Goal: Register for event/course

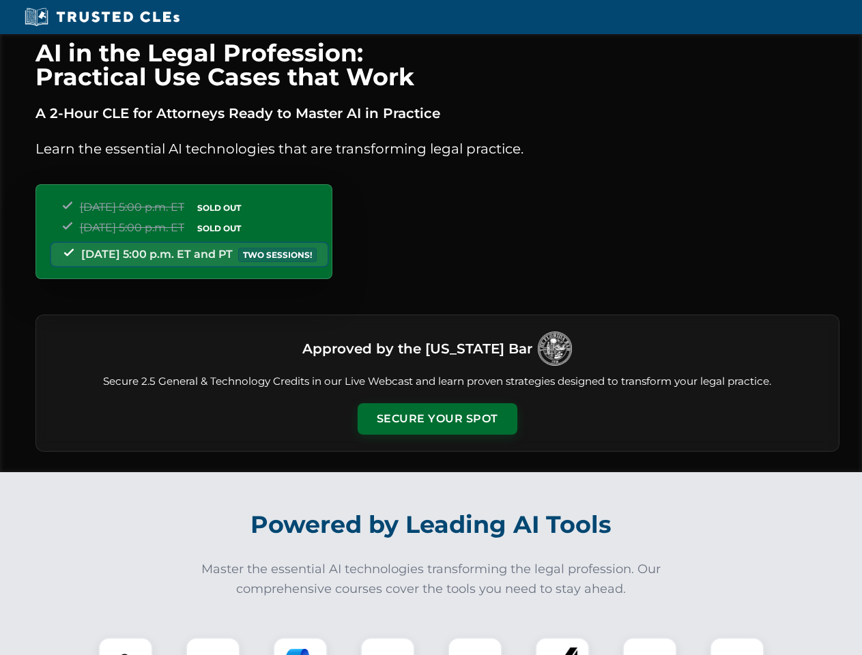
click at [437, 419] on button "Secure Your Spot" at bounding box center [438, 418] width 160 height 31
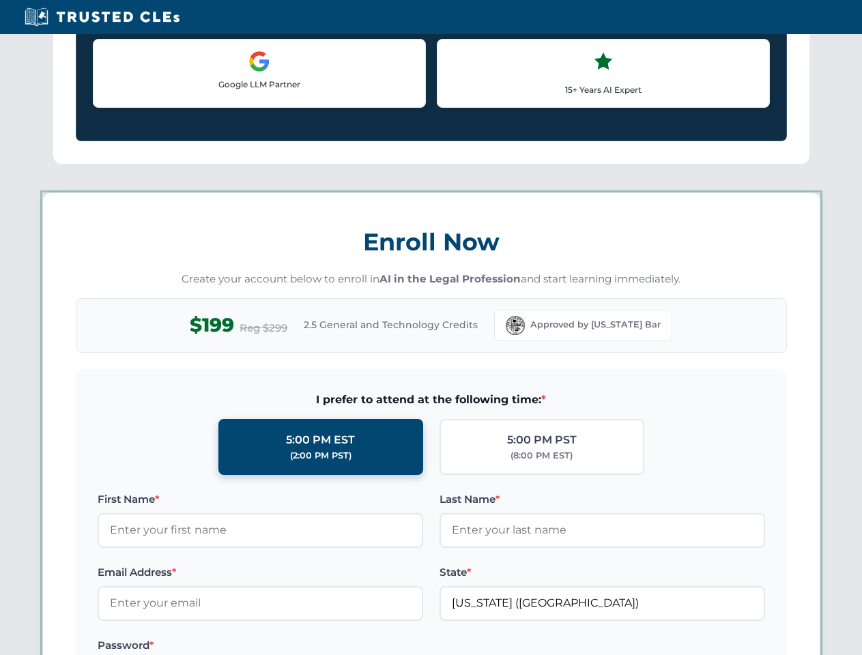
click at [300, 646] on label "Password *" at bounding box center [261, 646] width 326 height 16
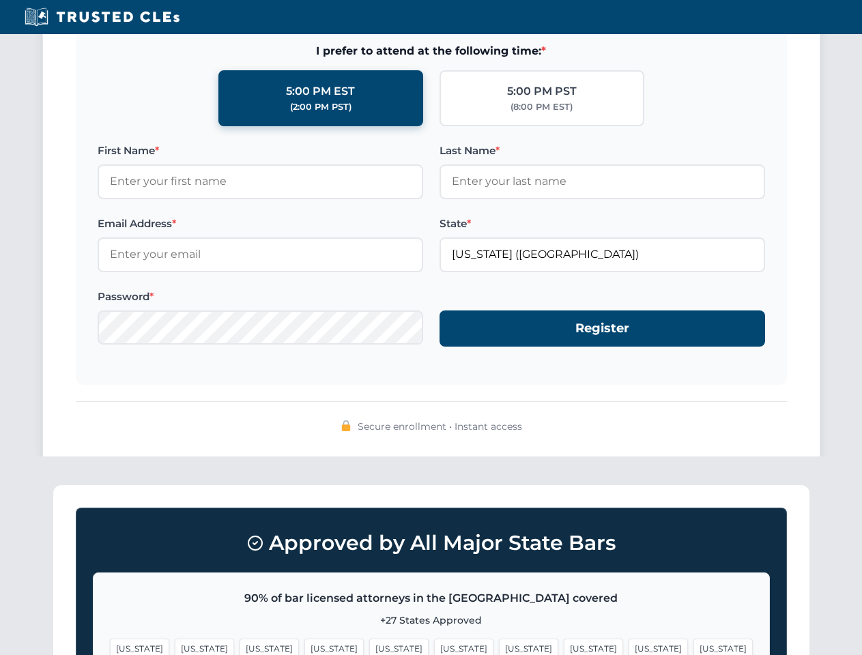
click at [629, 646] on span "[US_STATE]" at bounding box center [658, 649] width 59 height 20
